Goal: Task Accomplishment & Management: Manage account settings

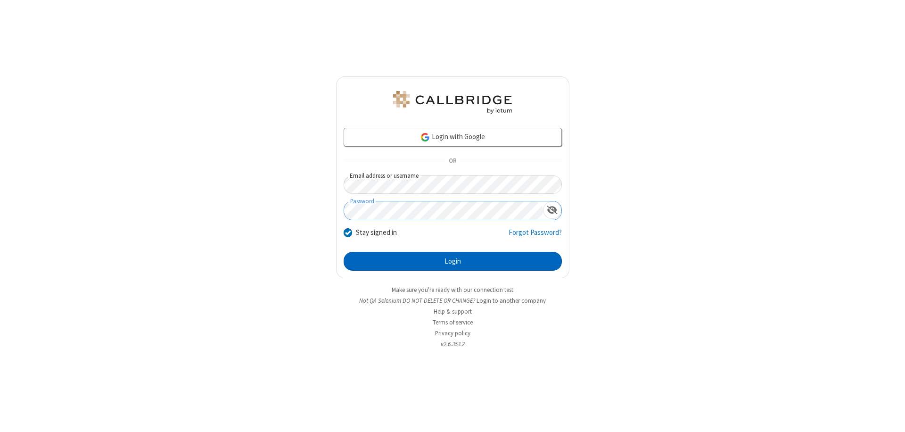
click at [453, 261] on button "Login" at bounding box center [453, 261] width 218 height 19
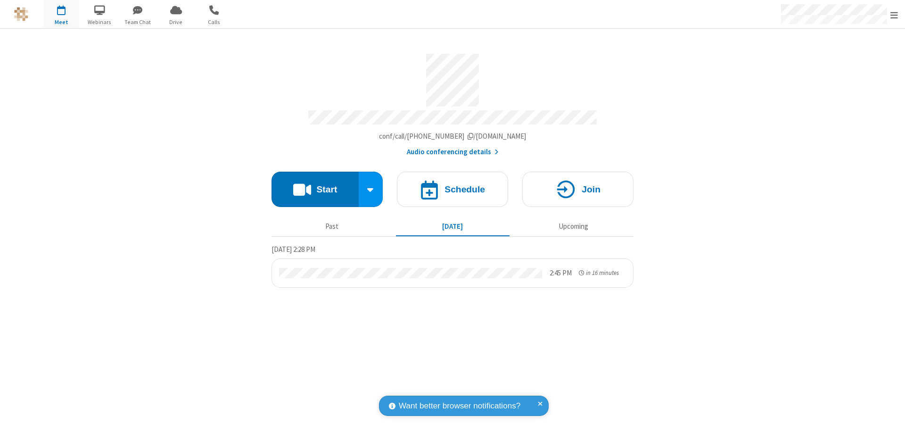
click at [894, 15] on span "Open menu" at bounding box center [895, 14] width 8 height 9
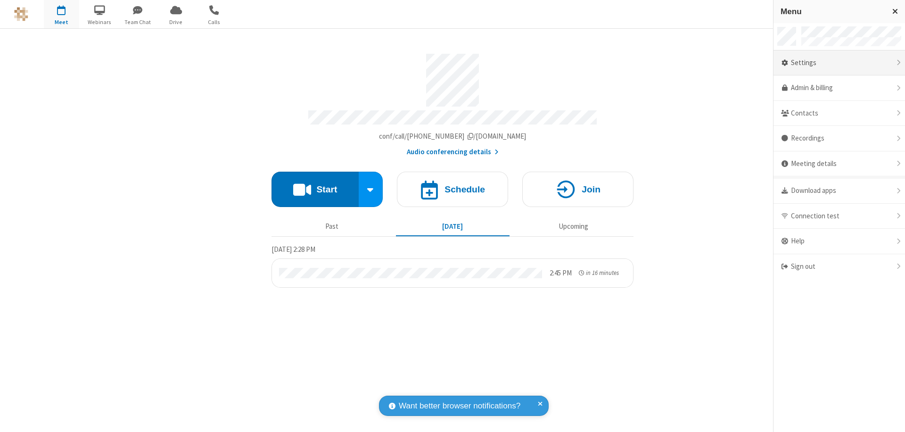
click at [839, 63] on div "Settings" at bounding box center [840, 62] width 132 height 25
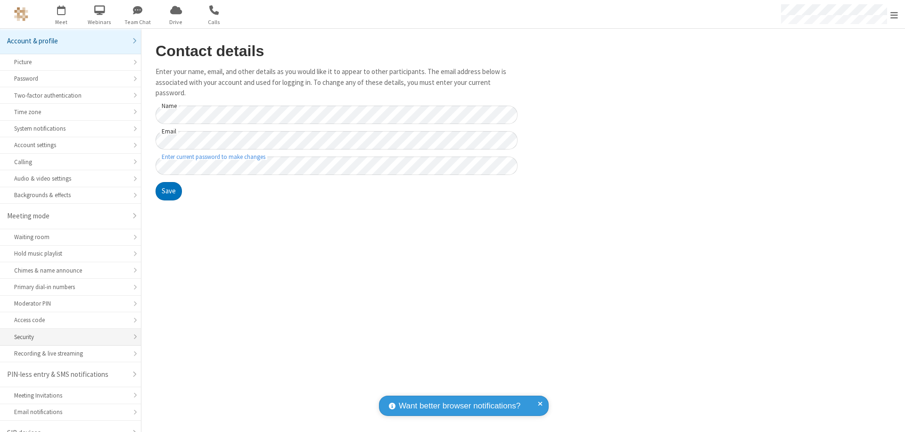
click at [67, 332] on div "Security" at bounding box center [70, 336] width 113 height 9
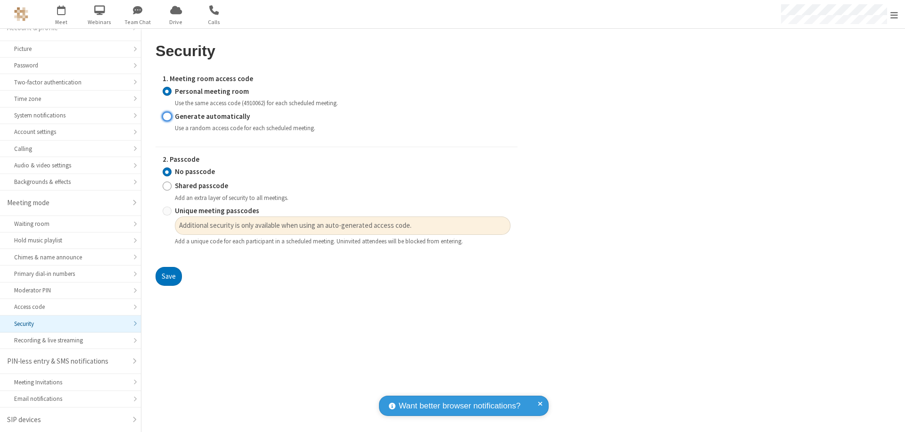
click at [167, 116] on input "Generate automatically" at bounding box center [167, 116] width 9 height 10
radio input "true"
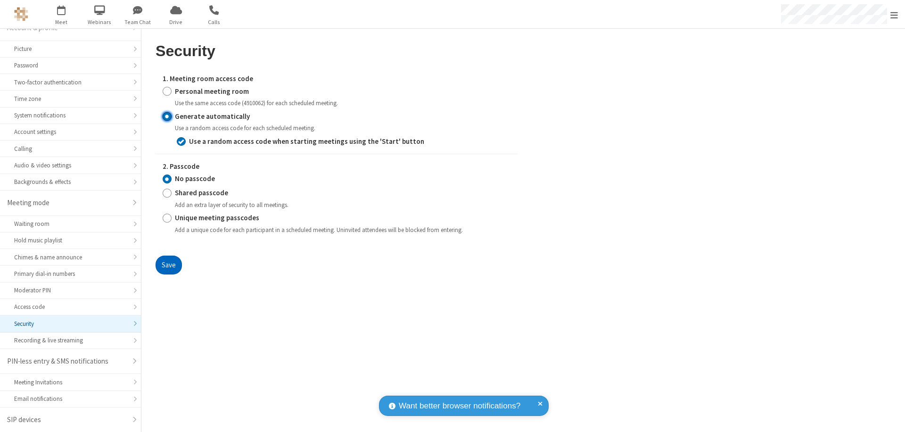
click at [168, 264] on button "Save" at bounding box center [169, 265] width 26 height 19
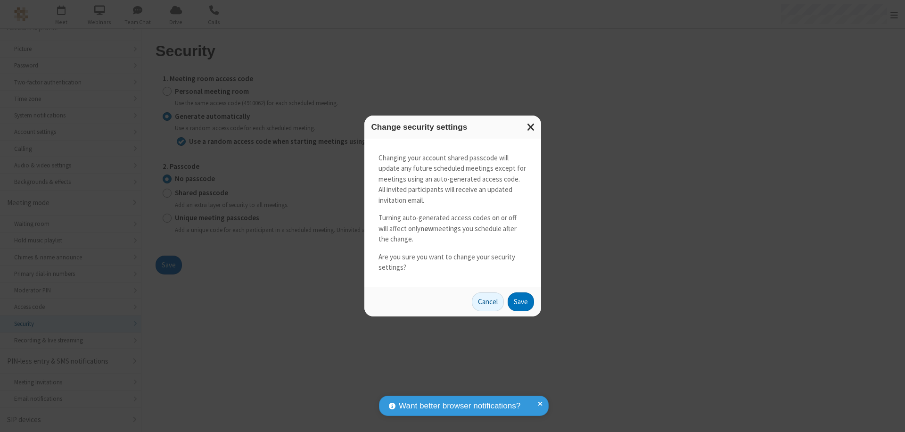
click at [521, 301] on button "Save" at bounding box center [521, 301] width 26 height 19
